Goal: Information Seeking & Learning: Understand process/instructions

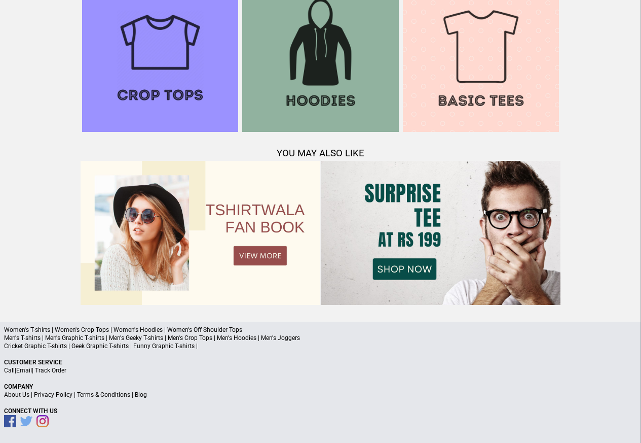
scroll to position [979, 0]
click at [103, 394] on link "Terms & Conditions" at bounding box center [103, 394] width 53 height 7
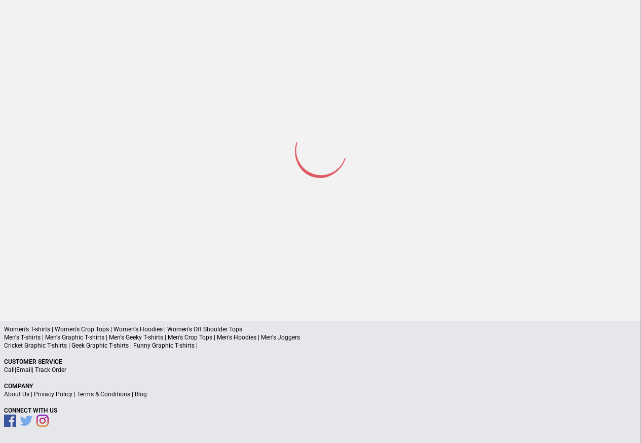
scroll to position [48, 0]
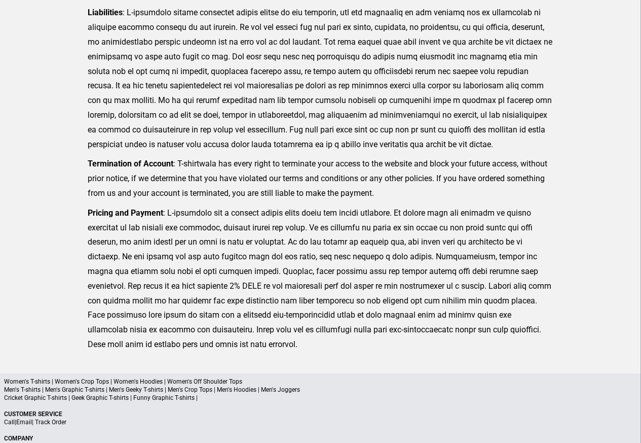
scroll to position [249, 0]
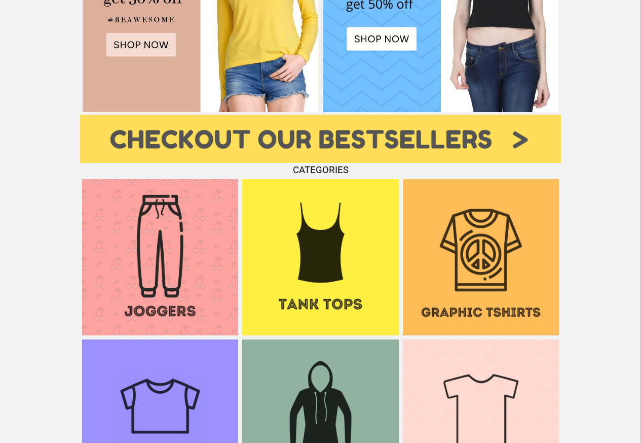
scroll to position [699, 0]
